Goal: Task Accomplishment & Management: Complete application form

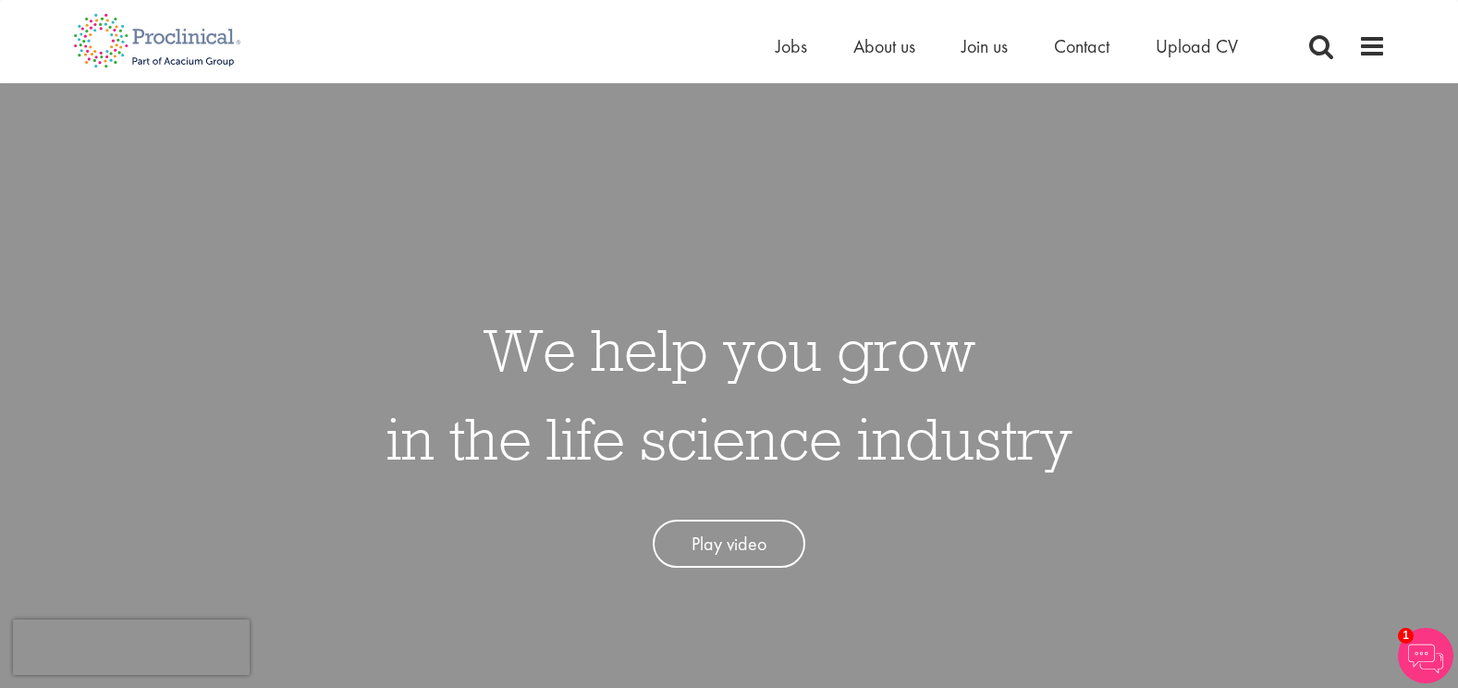
click at [1335, 36] on div "Home Jobs About us Join us Contact Upload CV" at bounding box center [1081, 50] width 610 height 37
click at [1185, 50] on span "Upload CV" at bounding box center [1196, 46] width 82 height 24
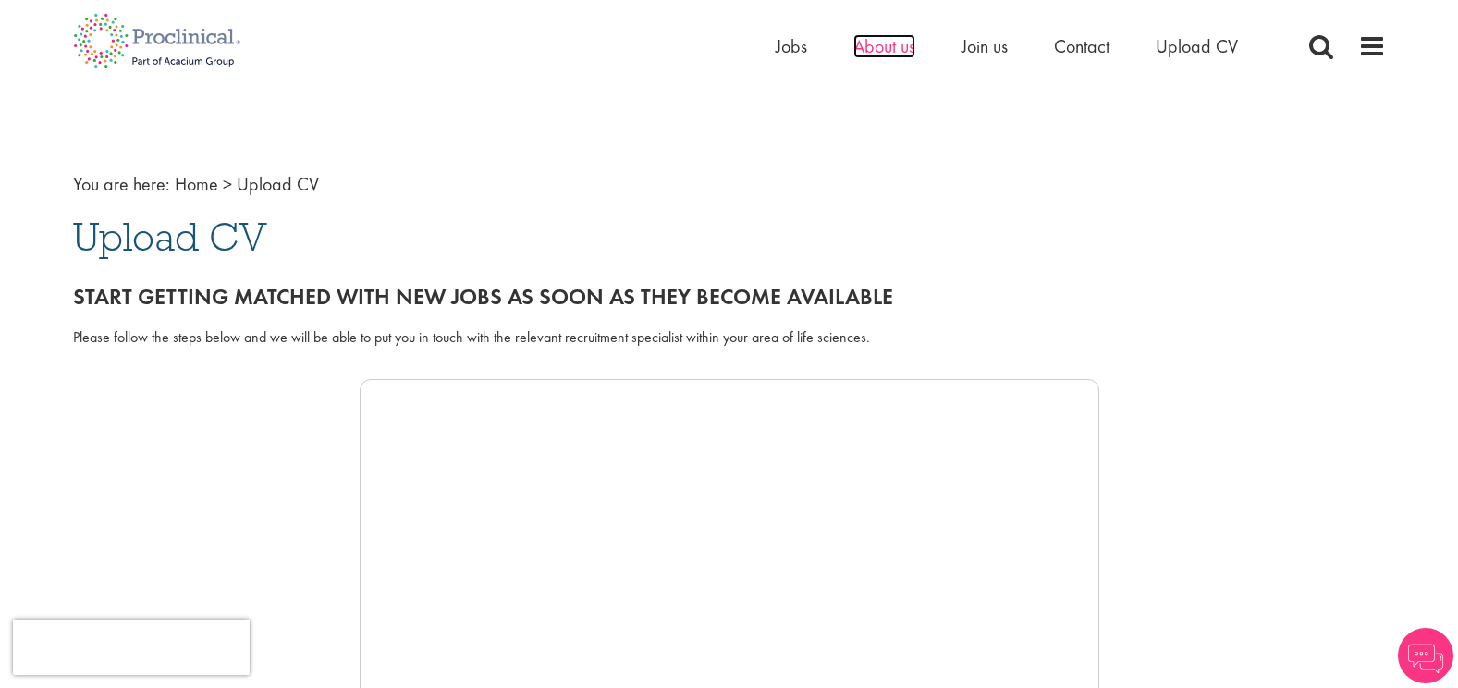
click at [886, 46] on span "About us" at bounding box center [884, 46] width 62 height 24
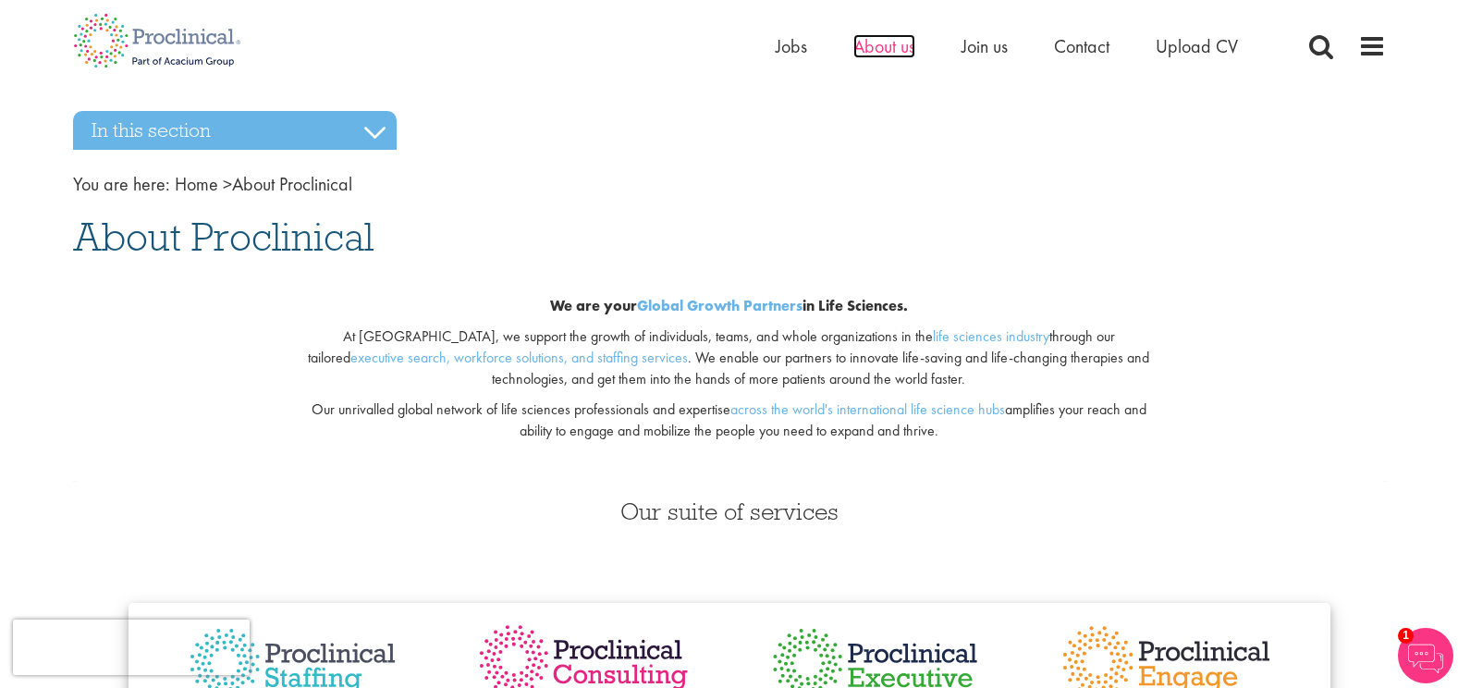
click at [881, 43] on span "About us" at bounding box center [884, 46] width 62 height 24
click at [1082, 53] on span "Contact" at bounding box center [1081, 46] width 55 height 24
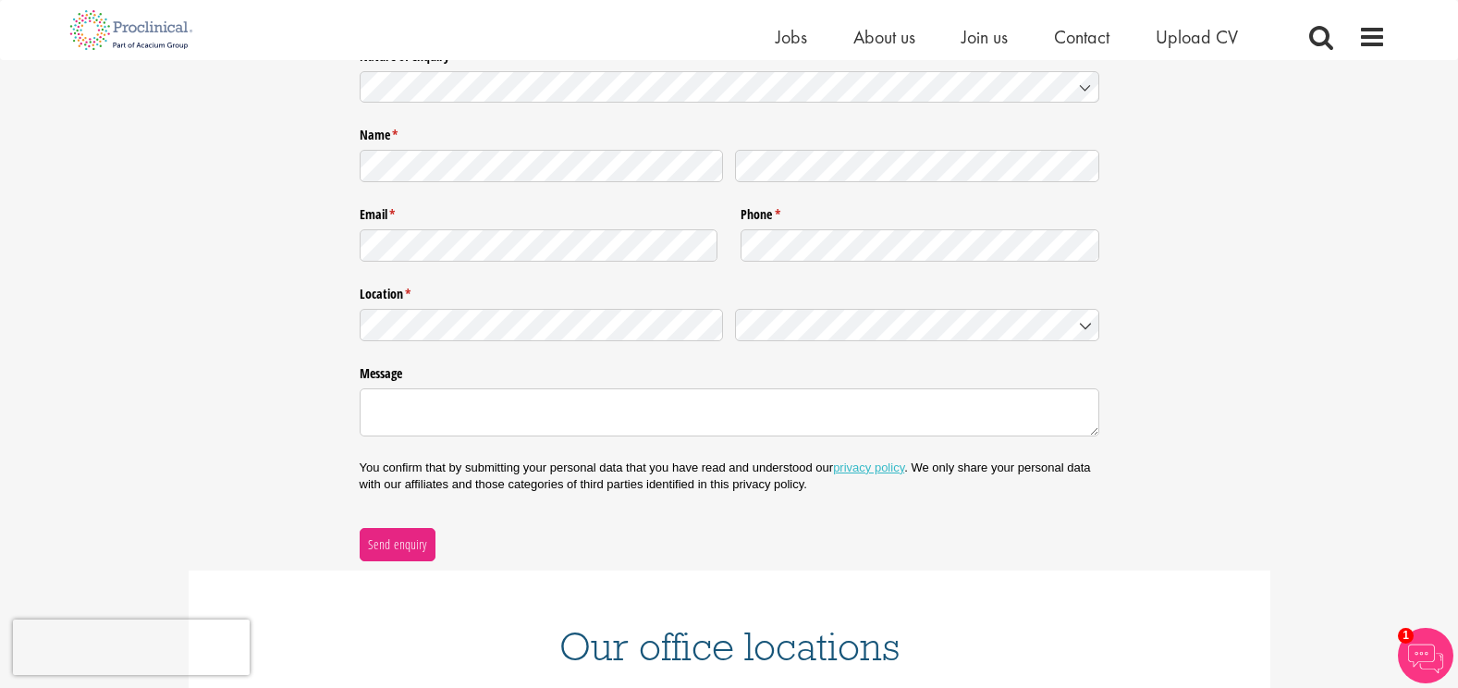
scroll to position [237, 0]
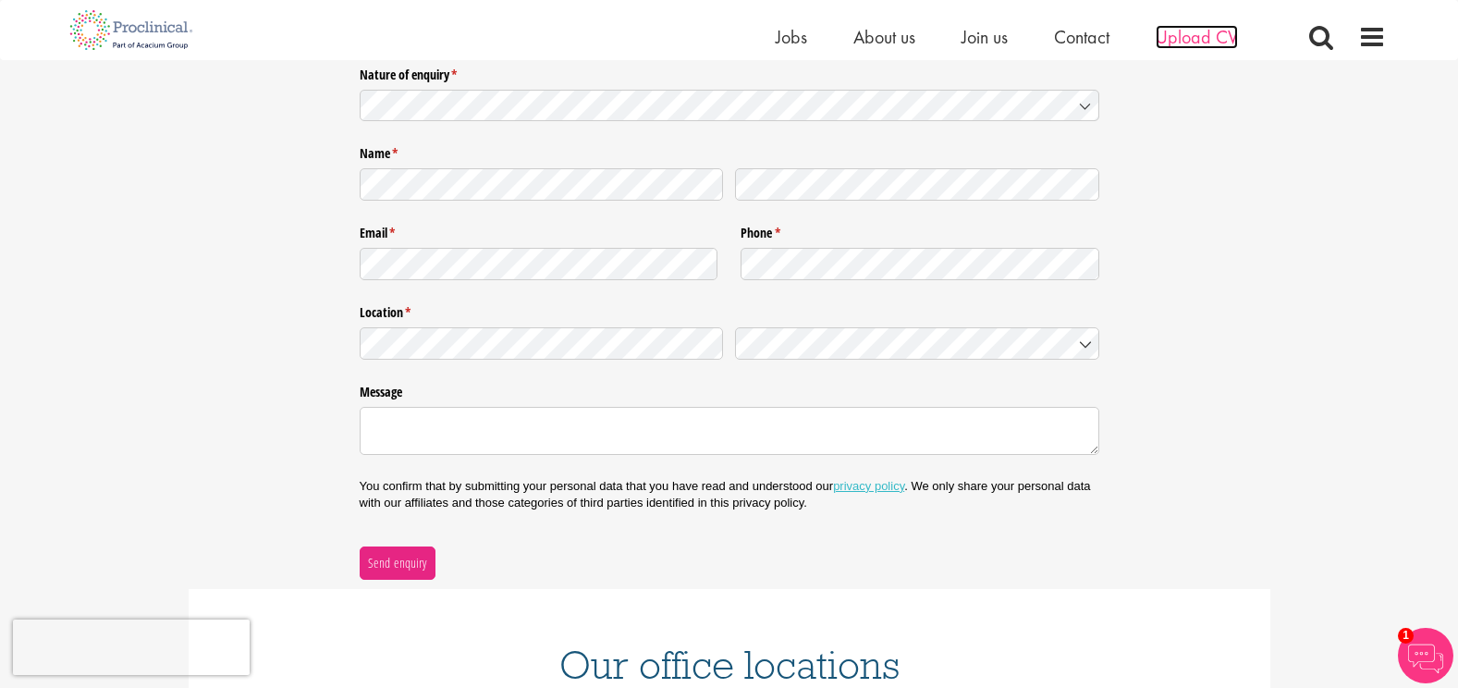
click at [1193, 31] on span "Upload CV" at bounding box center [1196, 37] width 82 height 24
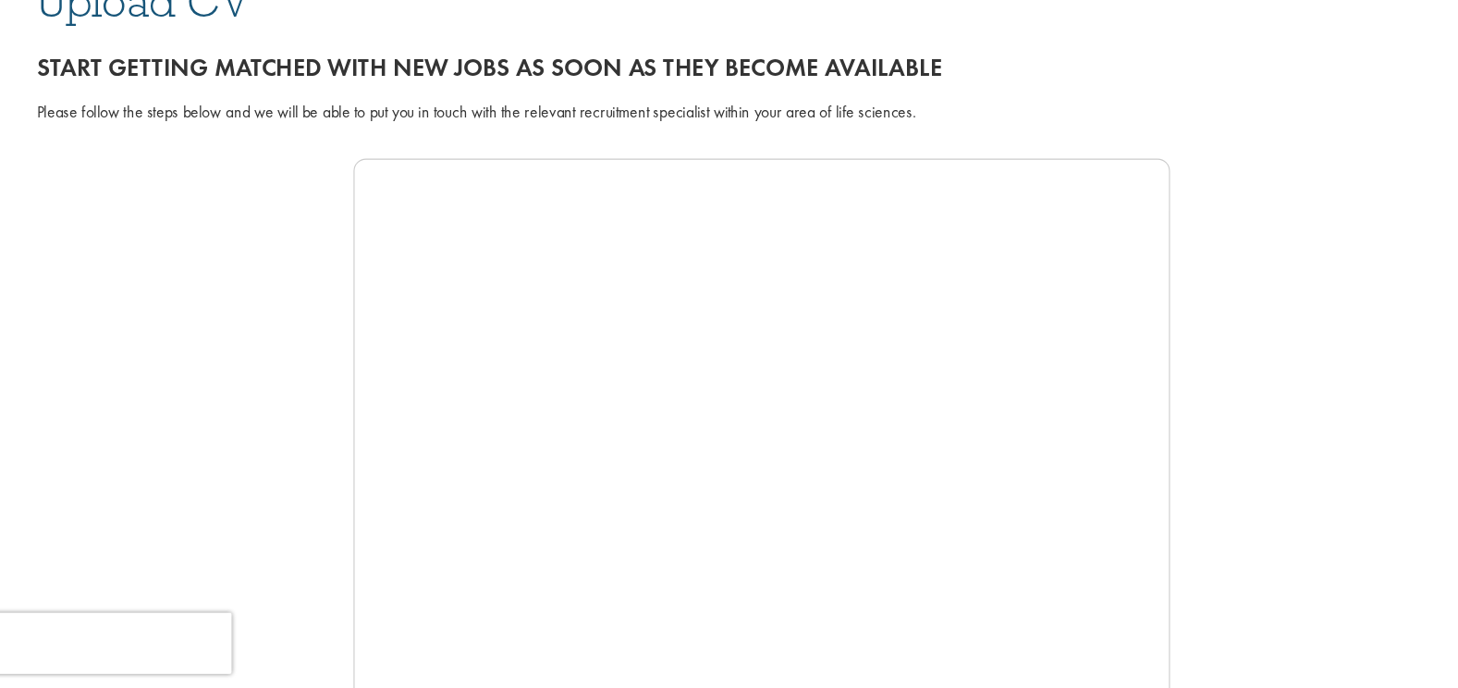
scroll to position [183, 0]
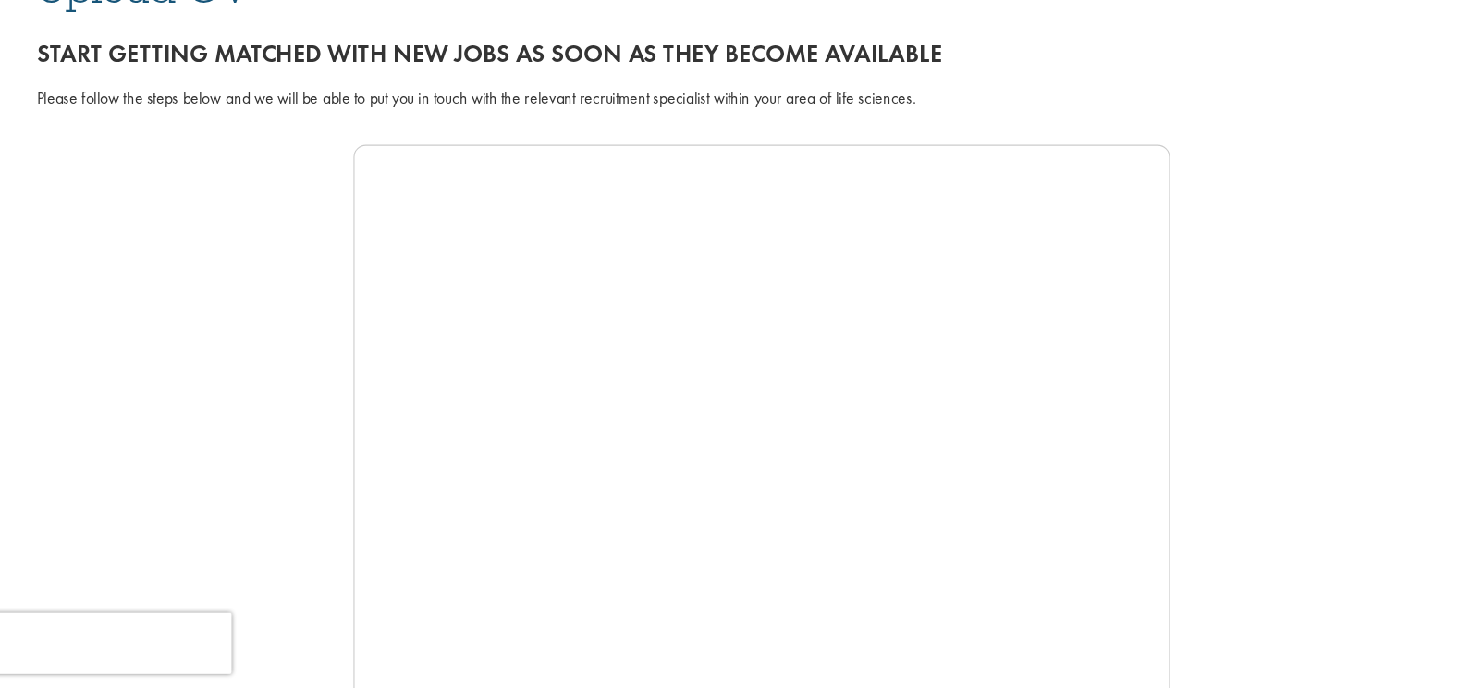
click at [1147, 314] on div at bounding box center [729, 473] width 1313 height 555
click at [1205, 206] on div at bounding box center [729, 473] width 1313 height 555
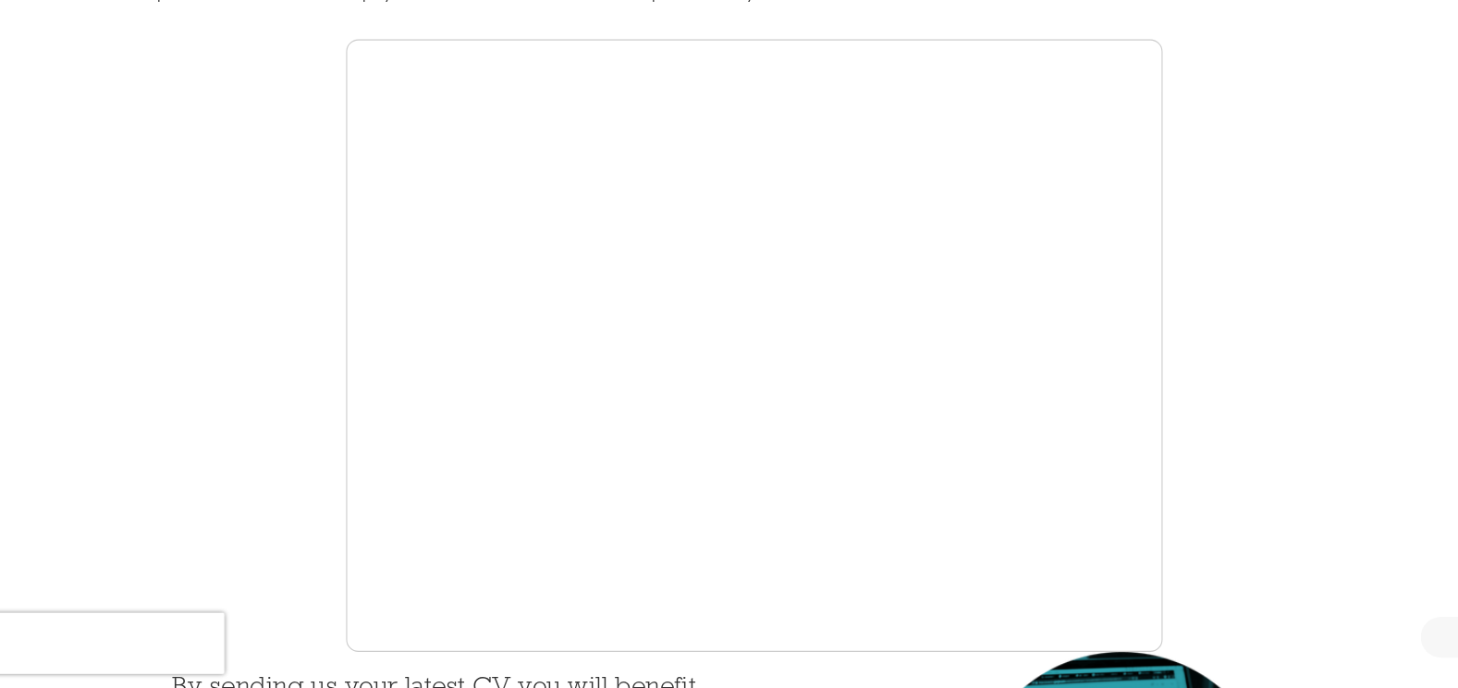
scroll to position [284, 0]
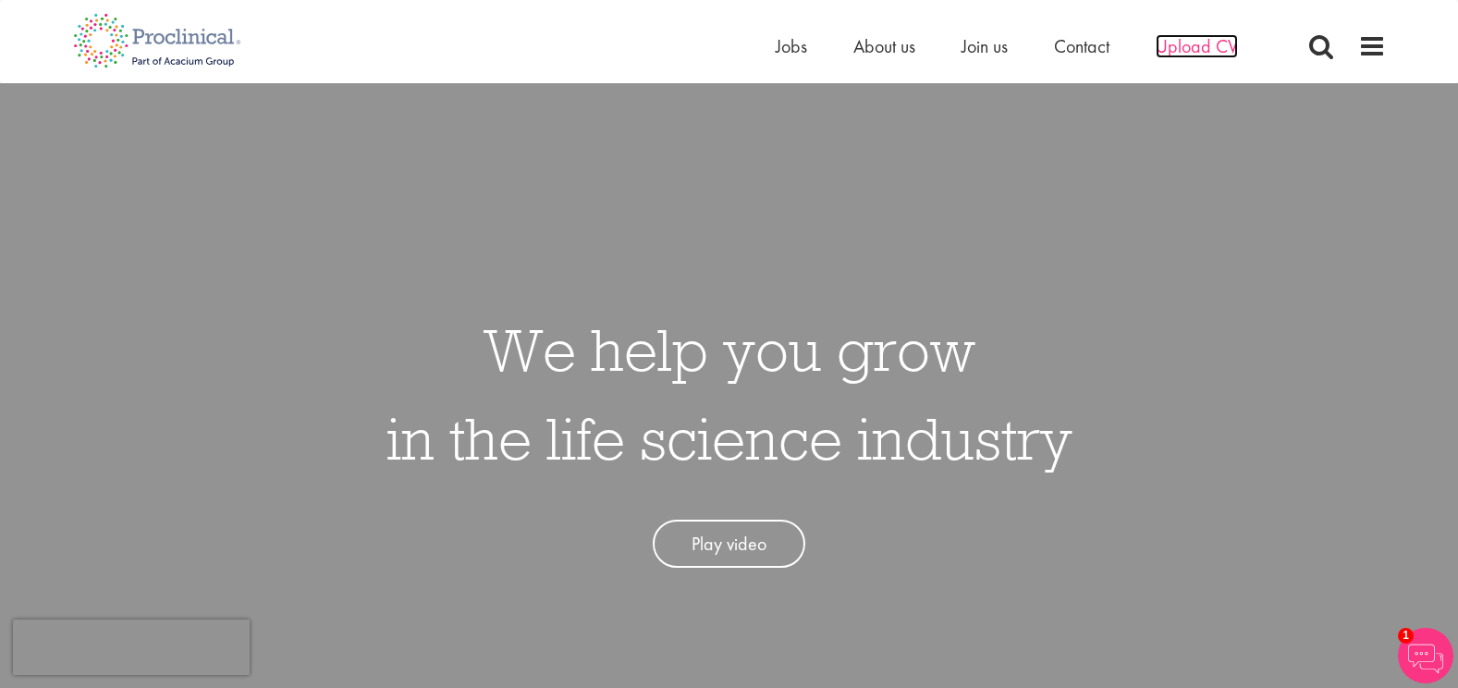
click at [1203, 39] on span "Upload CV" at bounding box center [1196, 46] width 82 height 24
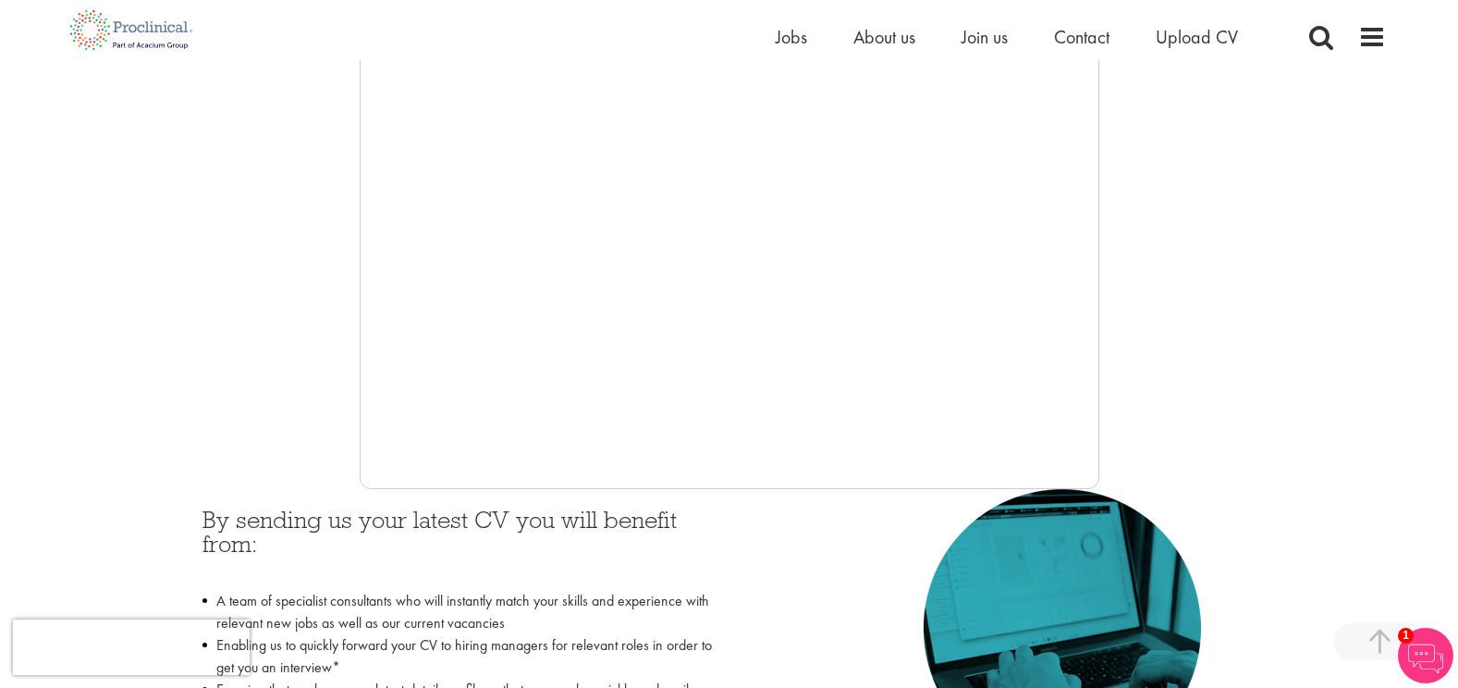
scroll to position [448, 0]
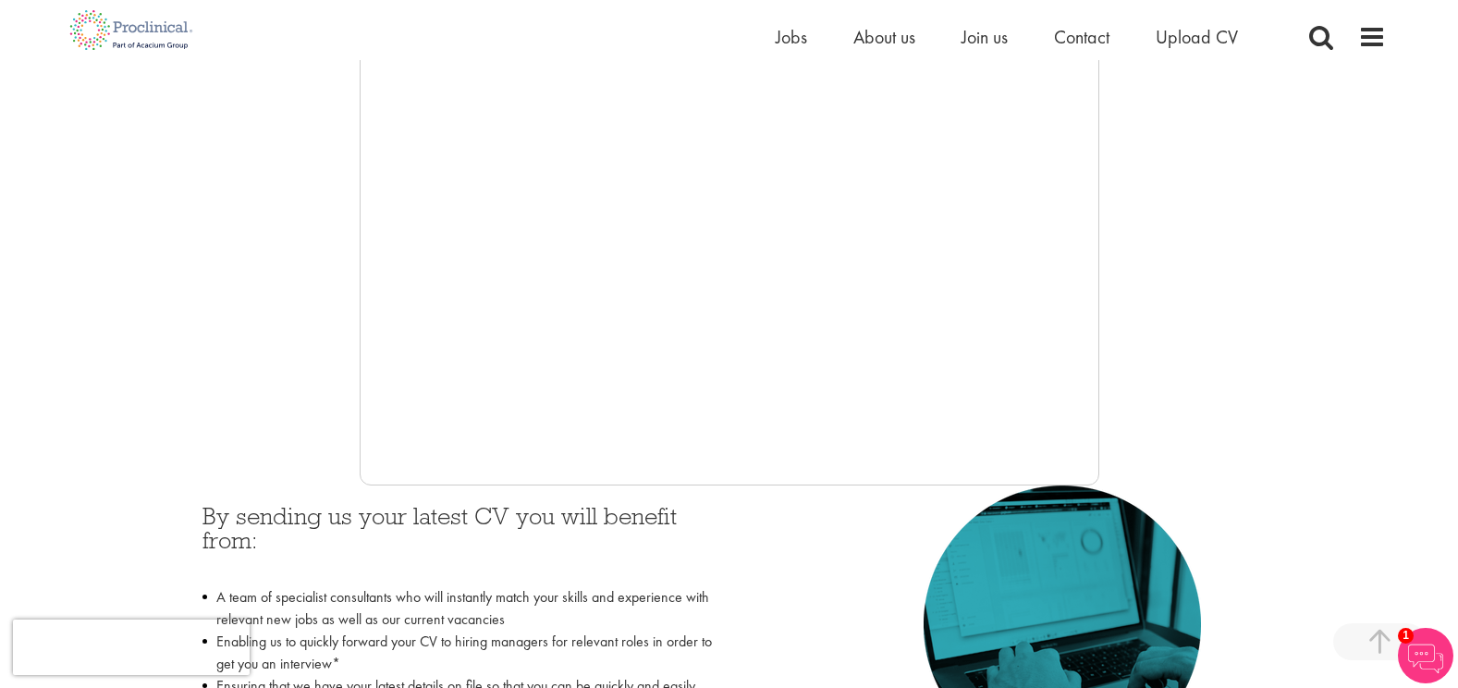
click at [1421, 648] on img at bounding box center [1425, 655] width 55 height 55
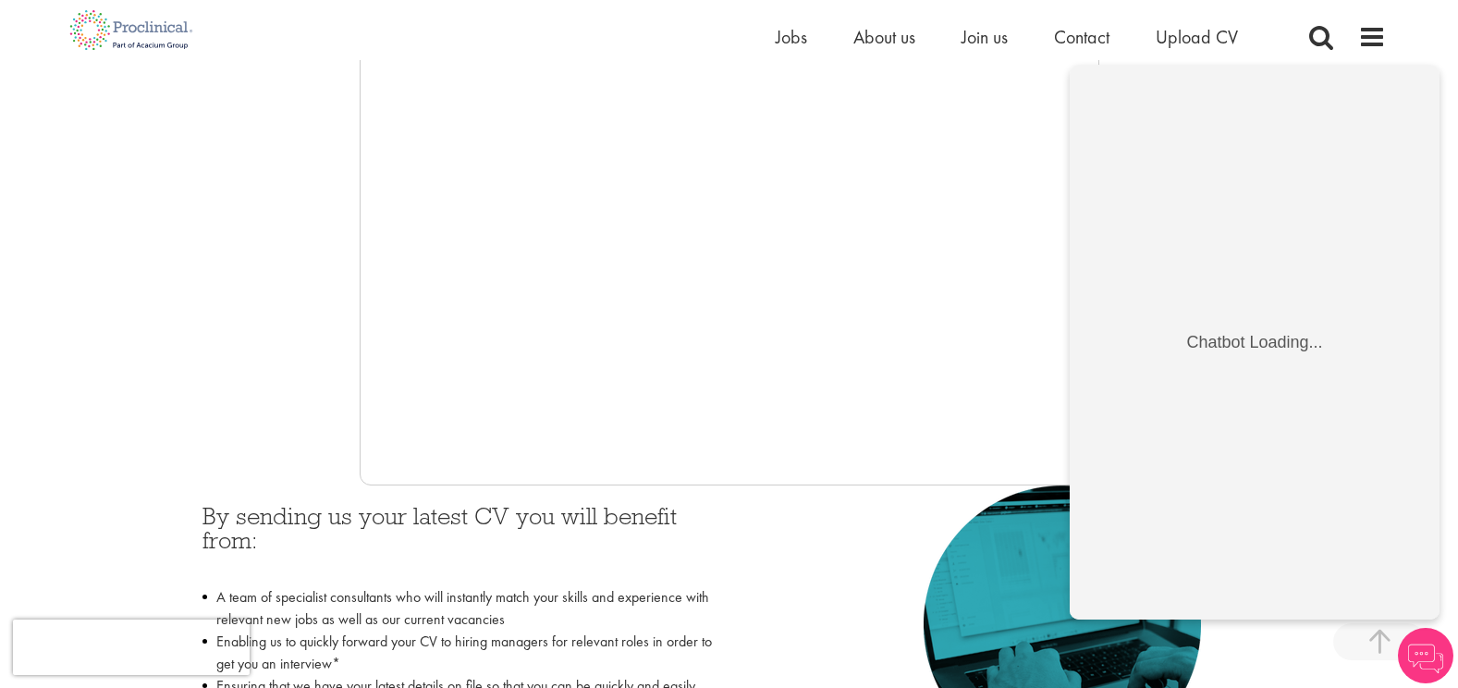
scroll to position [0, 0]
click at [1372, 641] on span at bounding box center [1379, 641] width 92 height 37
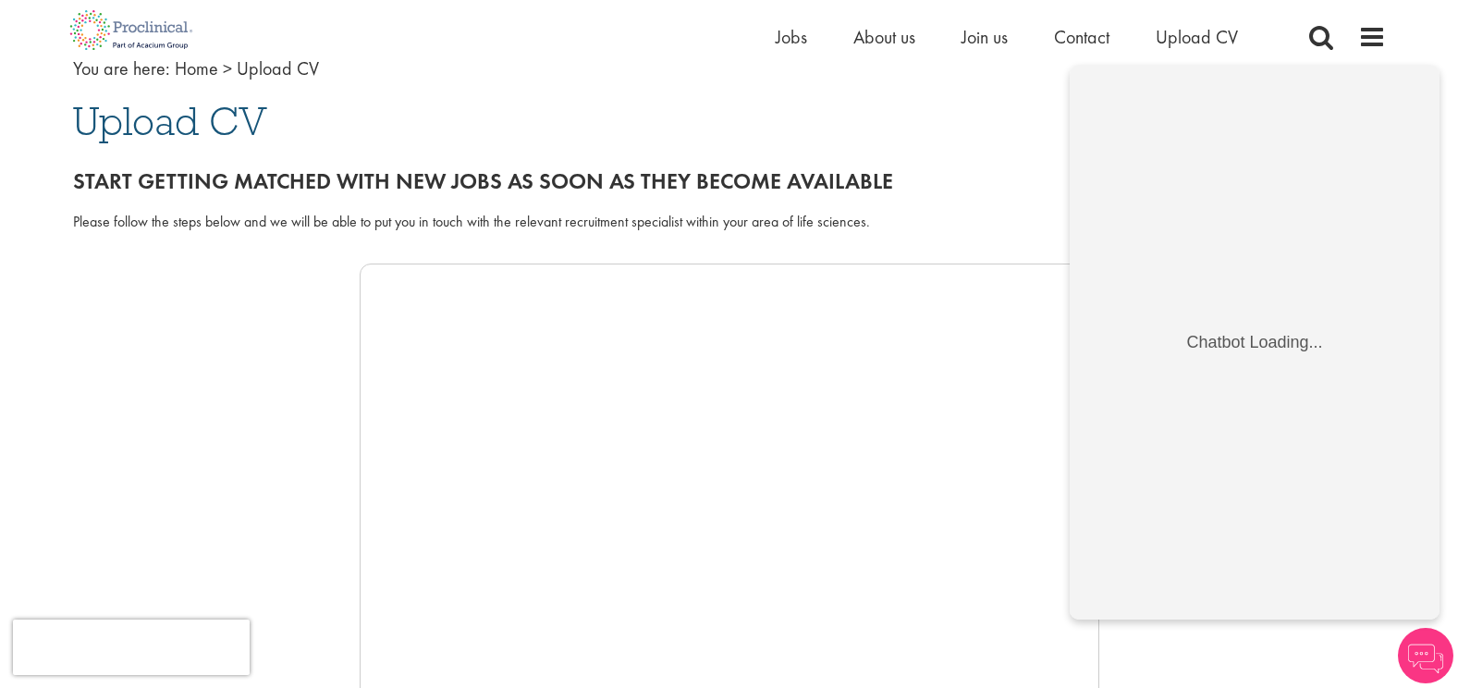
scroll to position [140, 0]
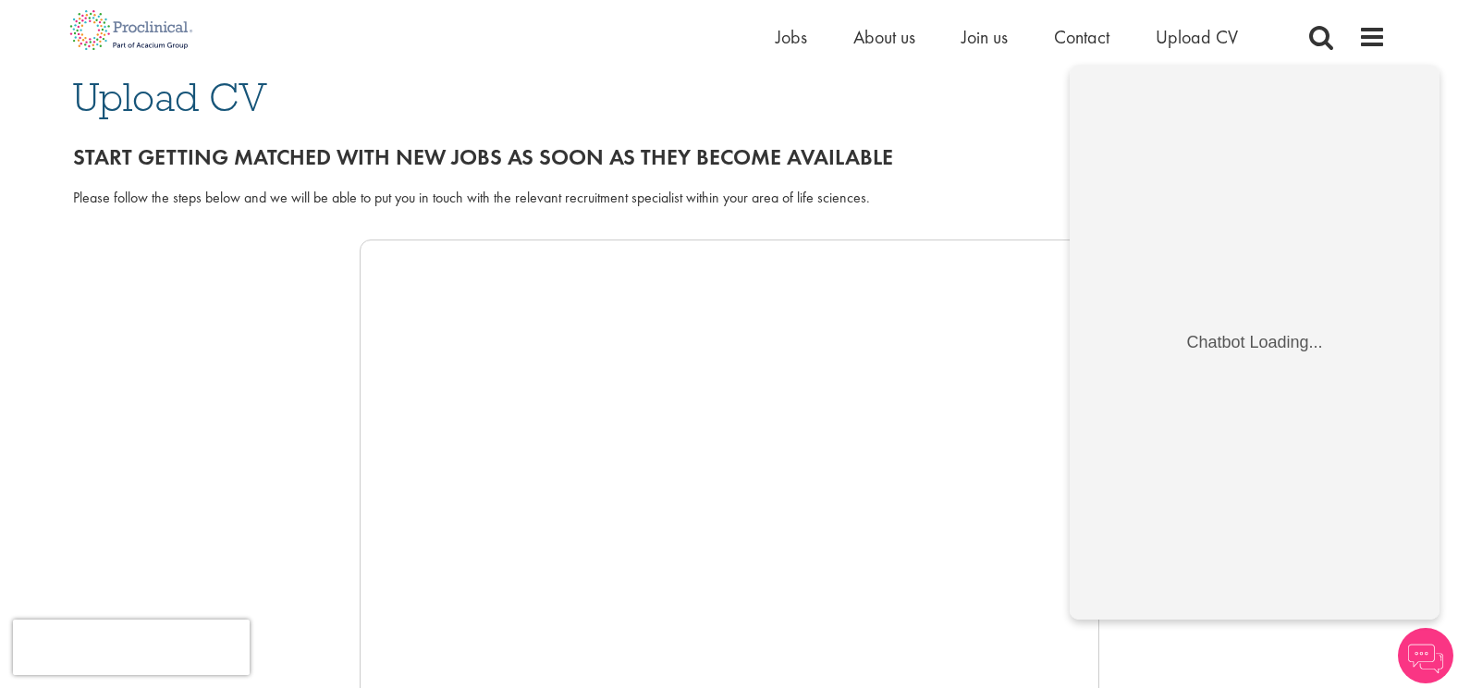
click at [1423, 655] on img at bounding box center [1425, 655] width 55 height 55
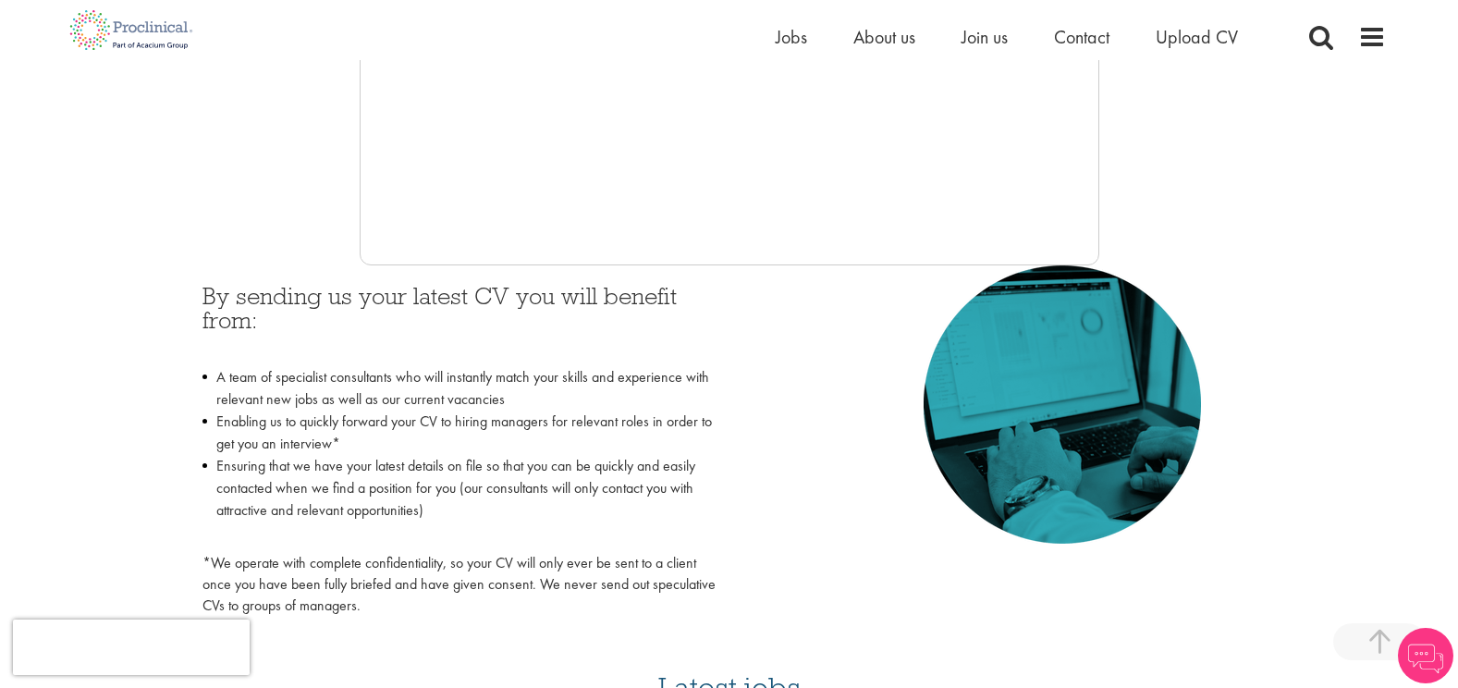
scroll to position [677, 0]
